Goal: Task Accomplishment & Management: Manage account settings

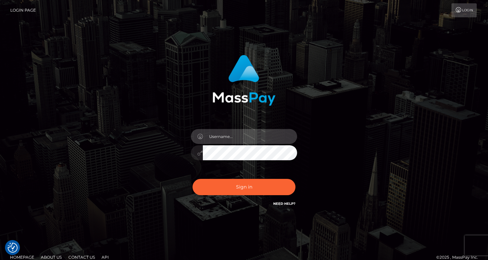
type input "[EMAIL_ADDRESS][DOMAIN_NAME]"
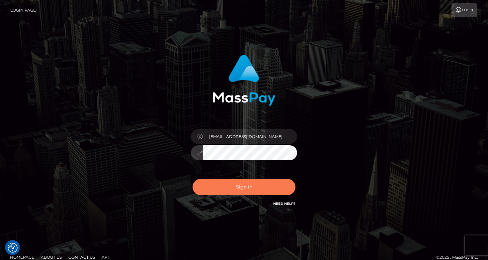
click at [248, 191] on button "Sign in" at bounding box center [243, 187] width 103 height 16
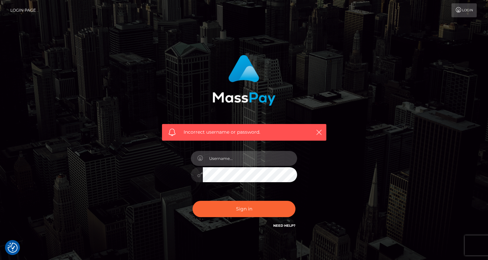
type input "[EMAIL_ADDRESS][DOMAIN_NAME]"
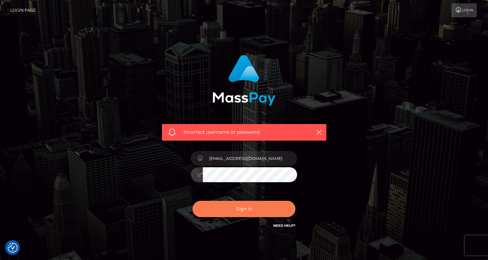
click at [250, 208] on button "Sign in" at bounding box center [243, 208] width 103 height 16
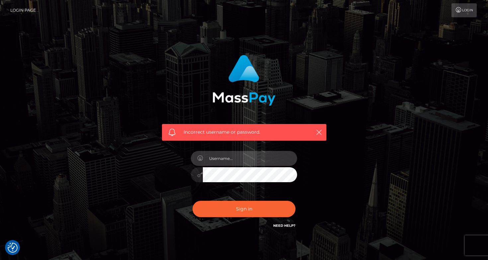
type input "[EMAIL_ADDRESS][DOMAIN_NAME]"
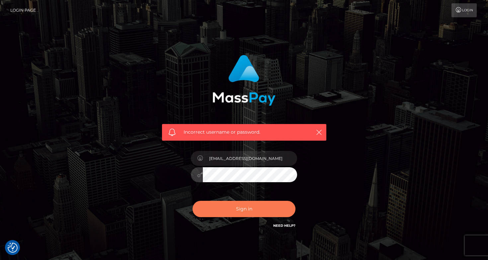
click at [249, 205] on button "Sign in" at bounding box center [243, 208] width 103 height 16
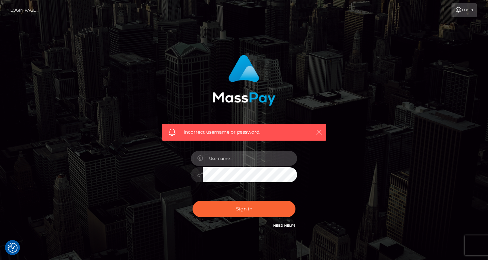
type input "[EMAIL_ADDRESS][DOMAIN_NAME]"
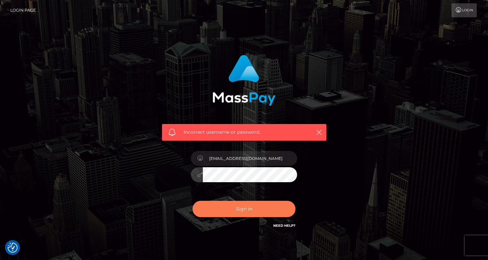
click at [244, 214] on button "Sign in" at bounding box center [243, 208] width 103 height 16
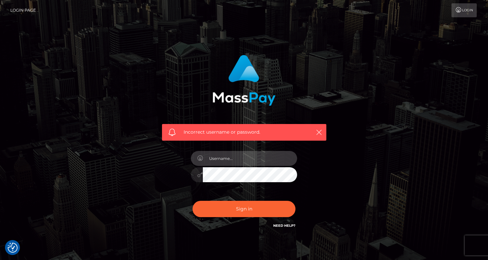
type input "[EMAIL_ADDRESS][DOMAIN_NAME]"
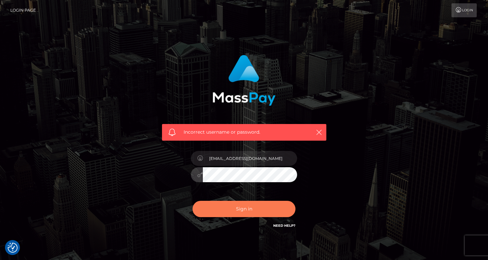
click at [242, 207] on button "Sign in" at bounding box center [243, 208] width 103 height 16
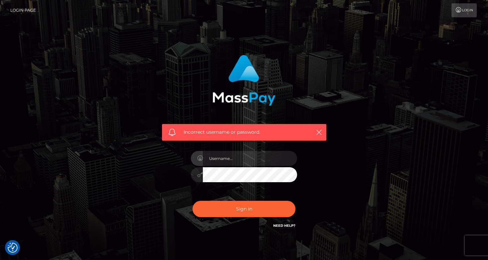
click at [343, 186] on div "Incorrect username or password." at bounding box center [244, 145] width 378 height 191
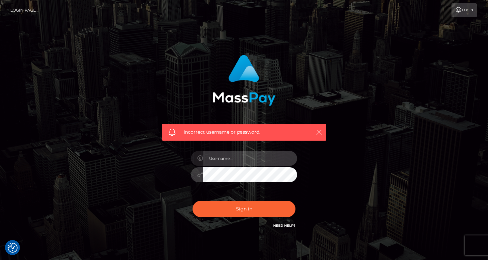
click at [259, 165] on input "text" at bounding box center [250, 158] width 94 height 15
type input "peaachy@web.de"
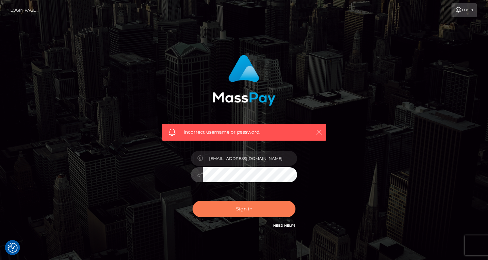
click at [252, 212] on button "Sign in" at bounding box center [243, 208] width 103 height 16
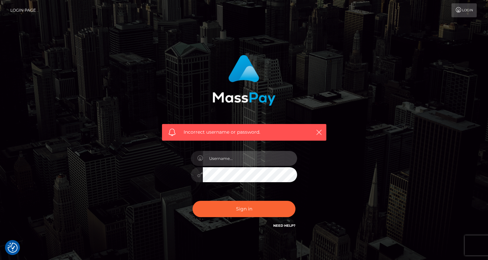
type input "[EMAIL_ADDRESS][DOMAIN_NAME]"
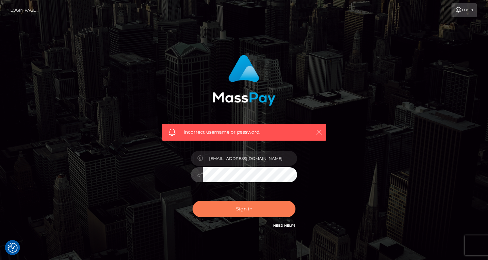
click at [227, 206] on button "Sign in" at bounding box center [243, 208] width 103 height 16
